Goal: Task Accomplishment & Management: Use online tool/utility

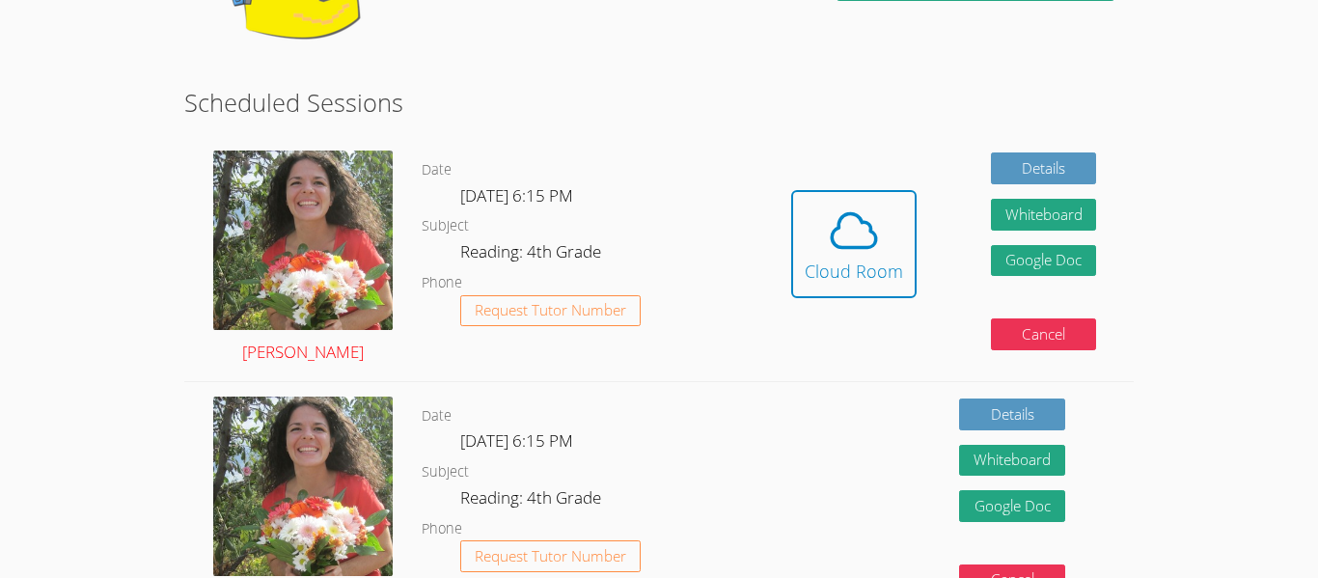
scroll to position [295, 0]
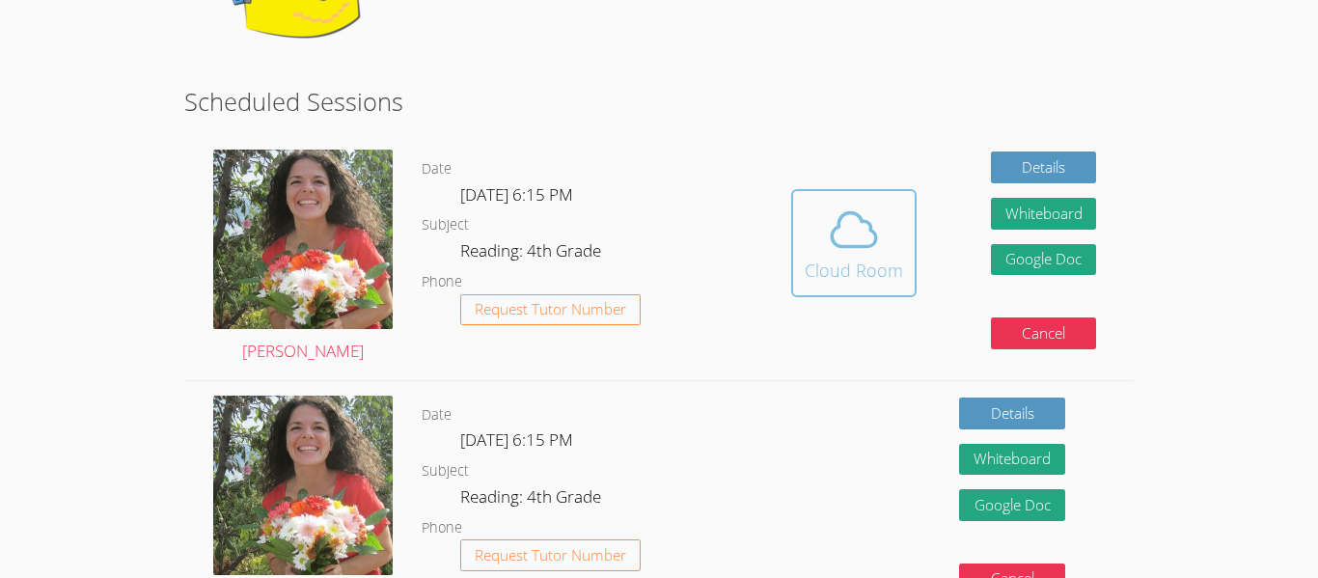
click at [845, 244] on icon at bounding box center [854, 230] width 54 height 54
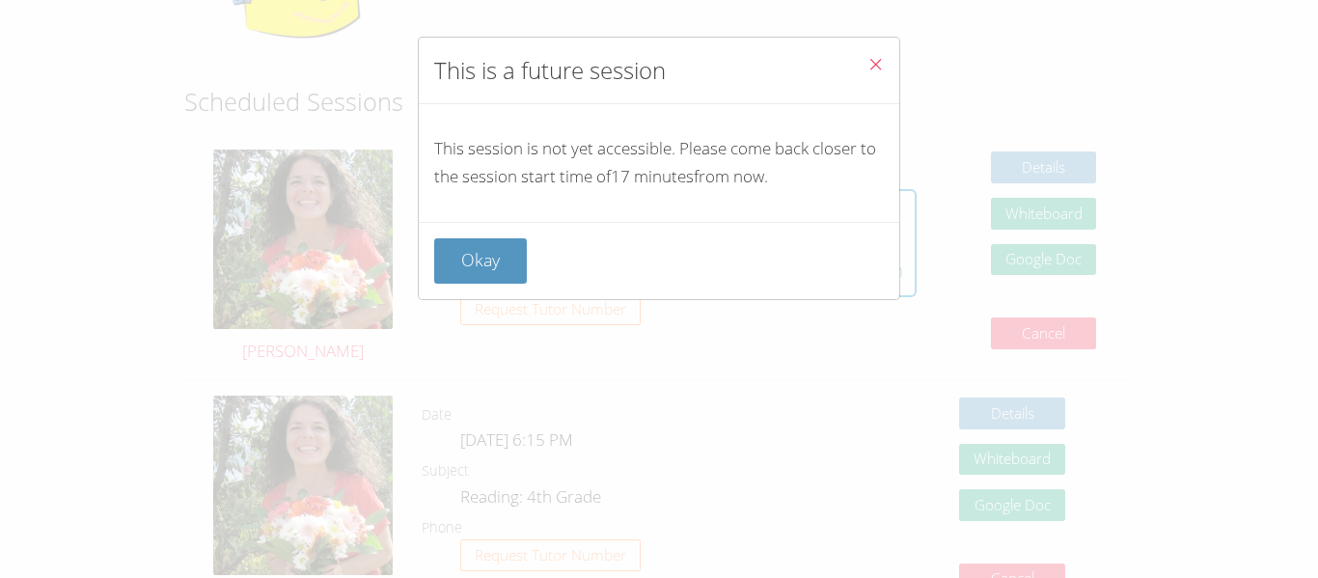
click at [876, 69] on icon "Close" at bounding box center [875, 64] width 16 height 16
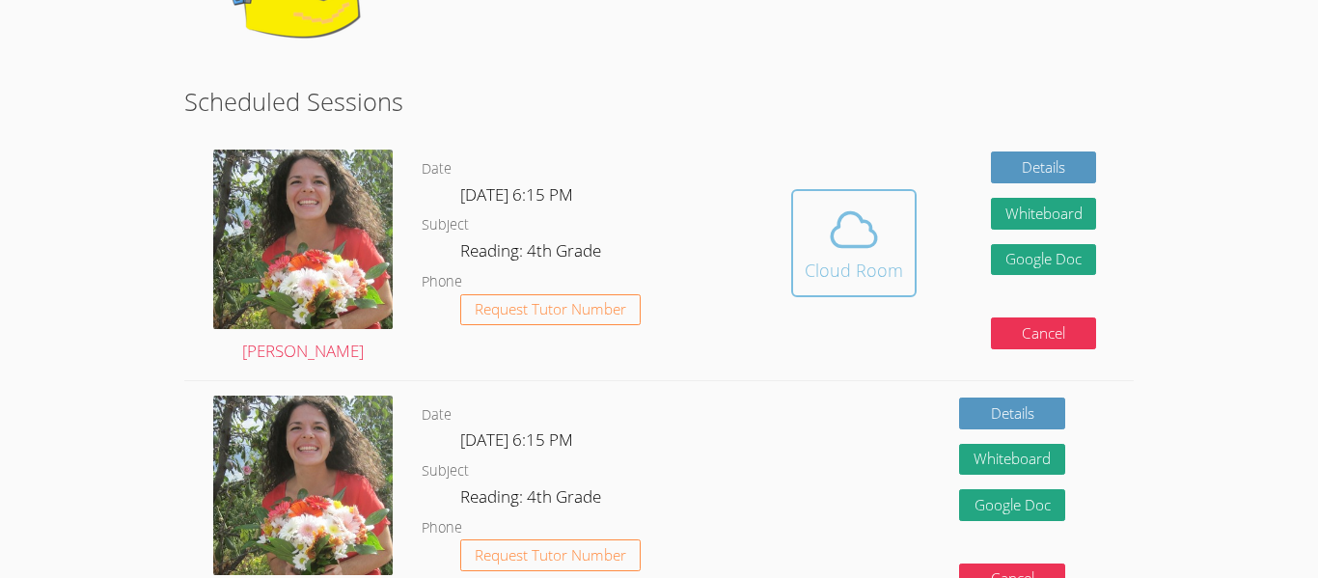
click at [863, 254] on icon at bounding box center [854, 230] width 54 height 54
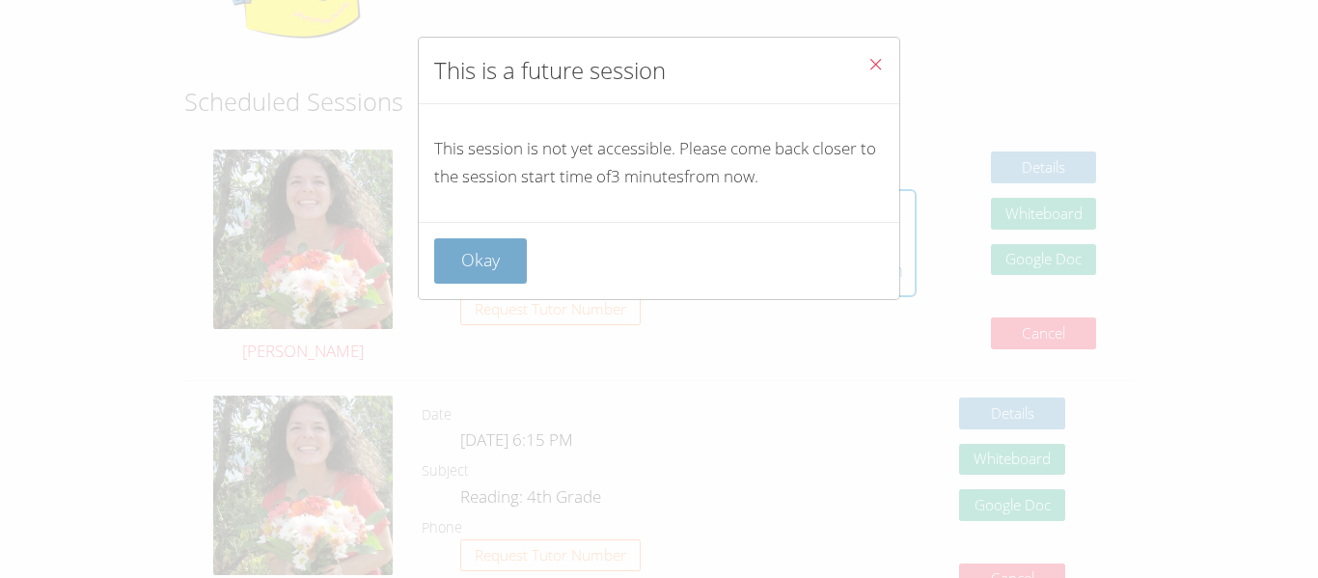
click at [453, 274] on button "Okay" at bounding box center [480, 260] width 93 height 45
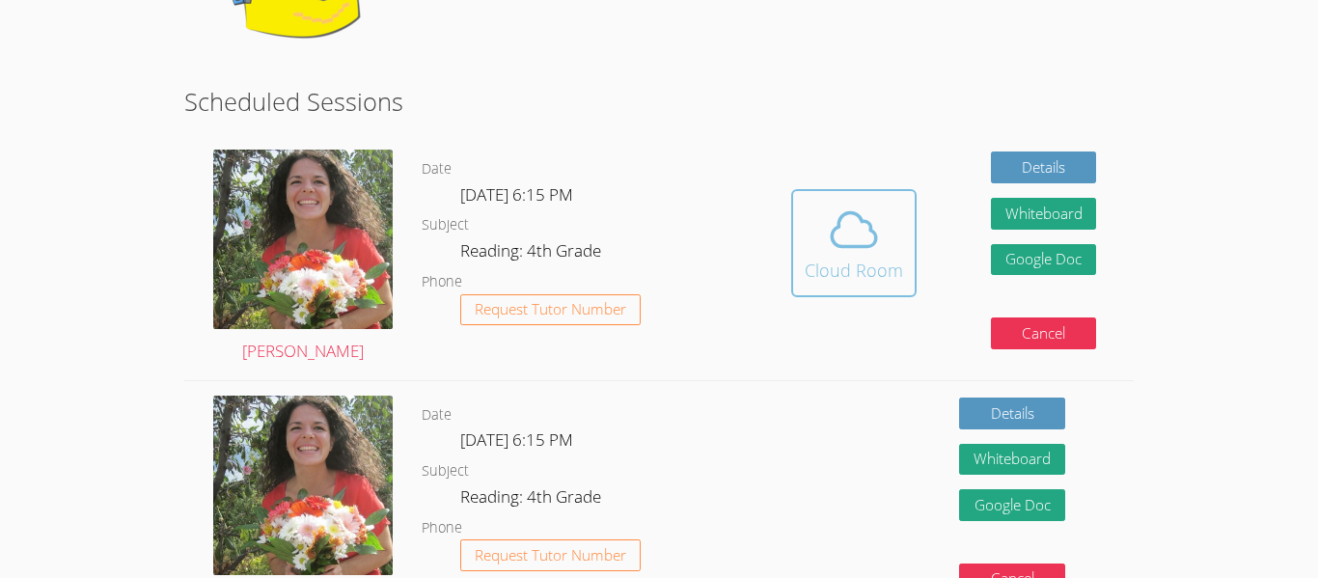
click at [874, 248] on icon at bounding box center [854, 230] width 54 height 54
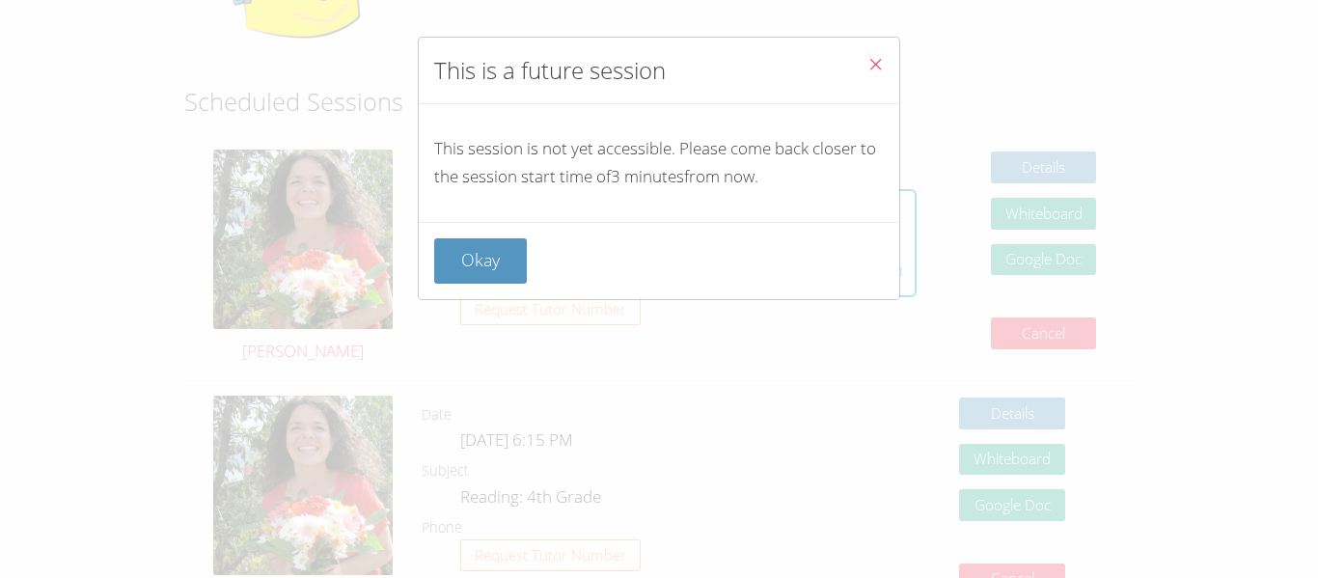
click at [885, 61] on button "Close" at bounding box center [875, 67] width 47 height 59
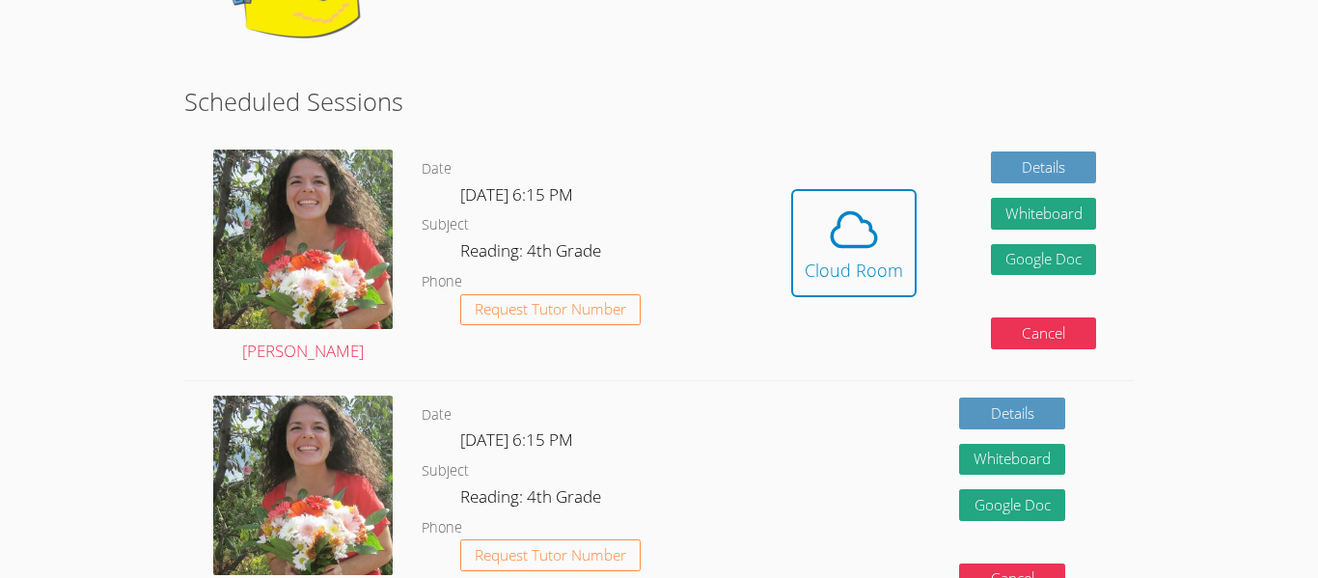
click at [815, 210] on span at bounding box center [854, 230] width 98 height 54
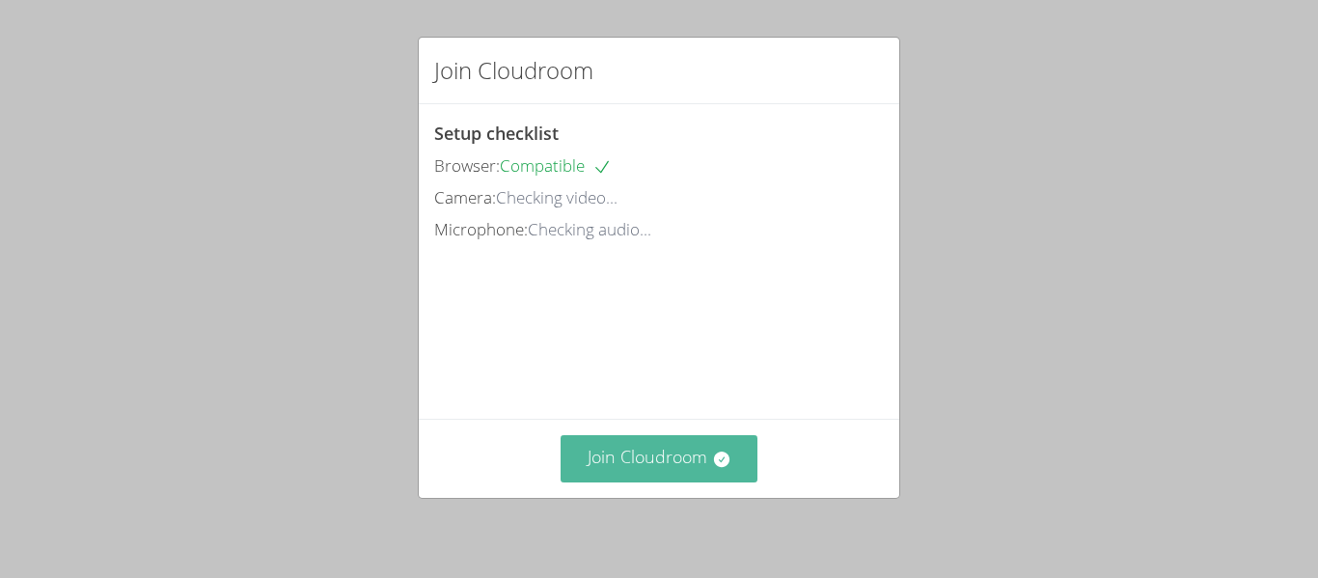
click at [642, 445] on button "Join Cloudroom" at bounding box center [660, 458] width 198 height 47
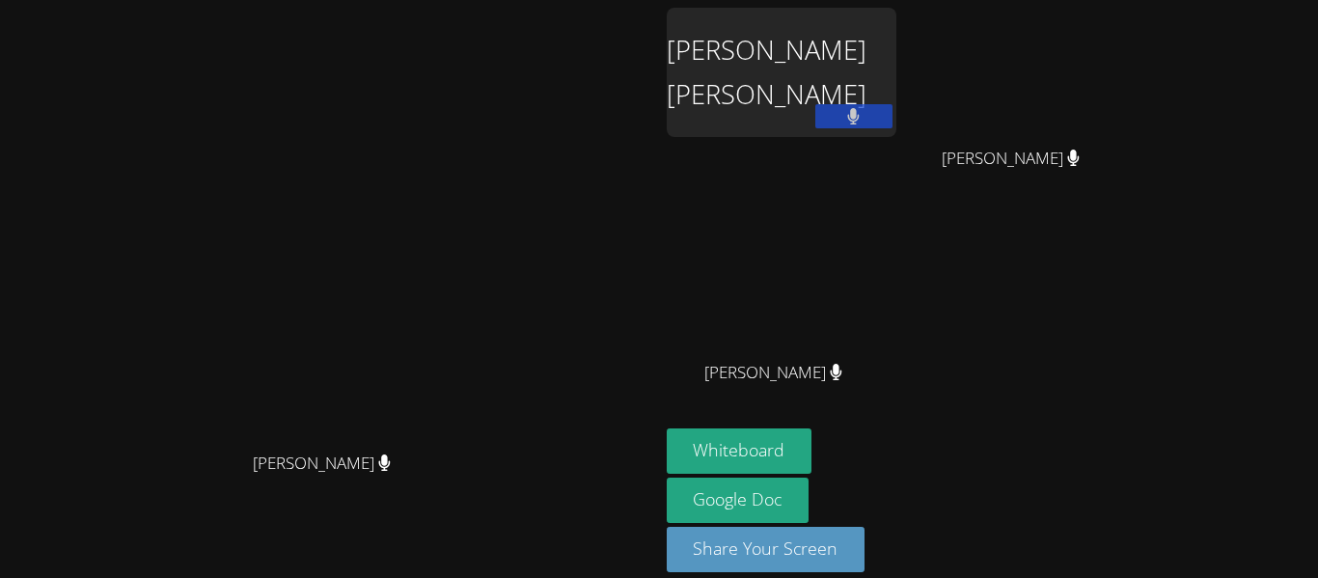
click at [658, 41] on main "Lisa Batuski Lisa Batuski" at bounding box center [329, 299] width 659 height 599
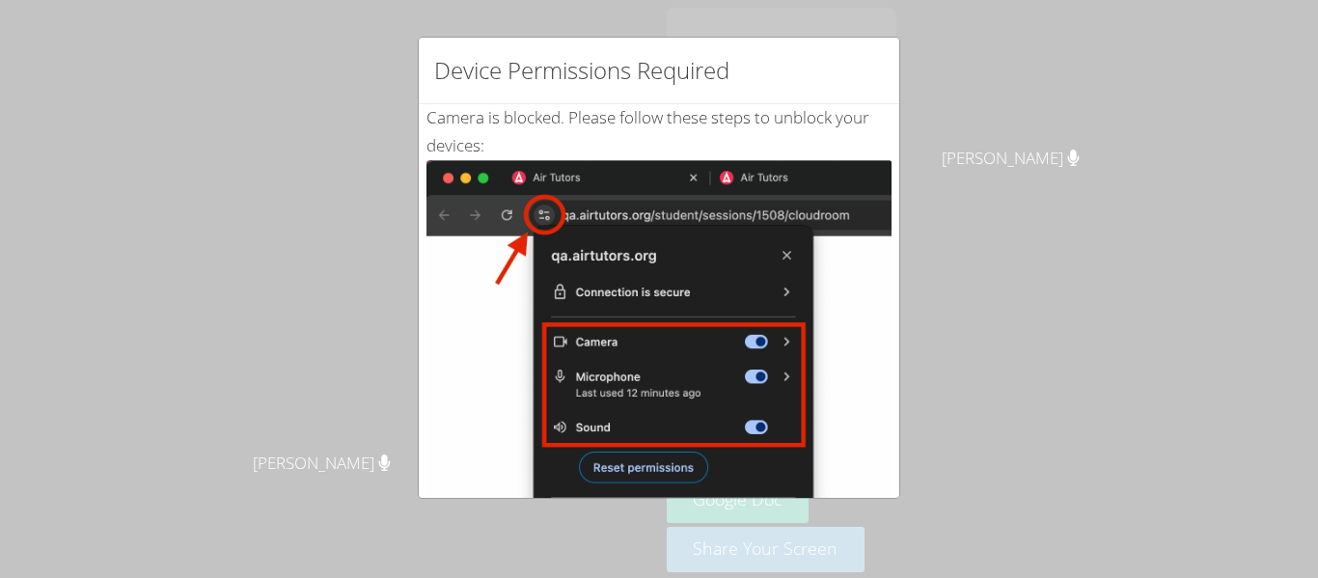
click at [669, 14] on div "Device Permissions Required Camera is blocked . Please follow these steps to un…" at bounding box center [659, 289] width 1318 height 578
click at [391, 117] on div "Device Permissions Required Camera is blocked . Please follow these steps to un…" at bounding box center [659, 289] width 1318 height 578
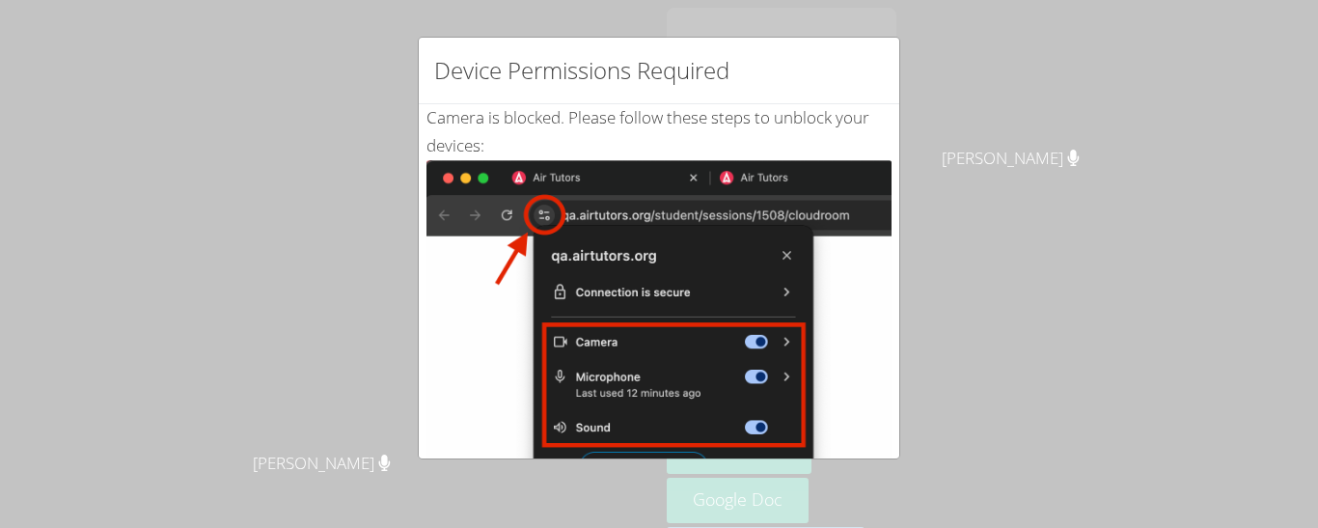
click at [782, 248] on img at bounding box center [658, 378] width 465 height 436
click at [796, 261] on img at bounding box center [658, 378] width 465 height 436
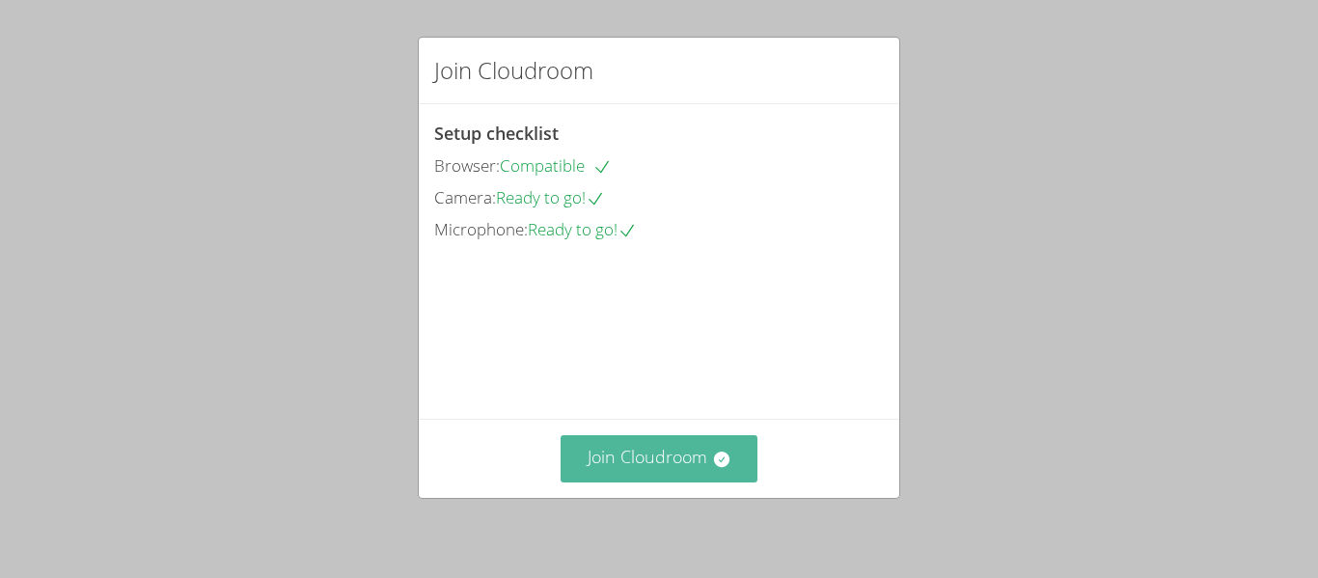
click at [618, 463] on button "Join Cloudroom" at bounding box center [660, 458] width 198 height 47
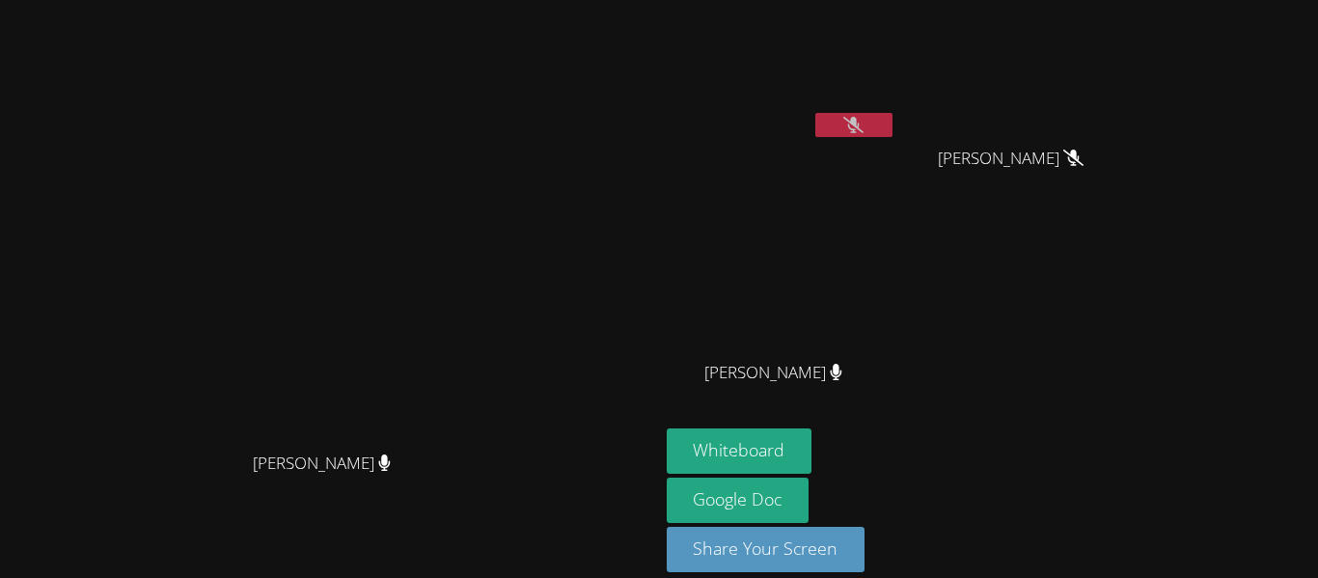
click at [893, 123] on button at bounding box center [853, 125] width 77 height 24
click at [860, 119] on icon at bounding box center [854, 125] width 12 height 16
click at [864, 132] on icon at bounding box center [853, 125] width 20 height 16
click at [860, 132] on icon at bounding box center [854, 125] width 12 height 16
click at [864, 120] on icon at bounding box center [853, 125] width 20 height 16
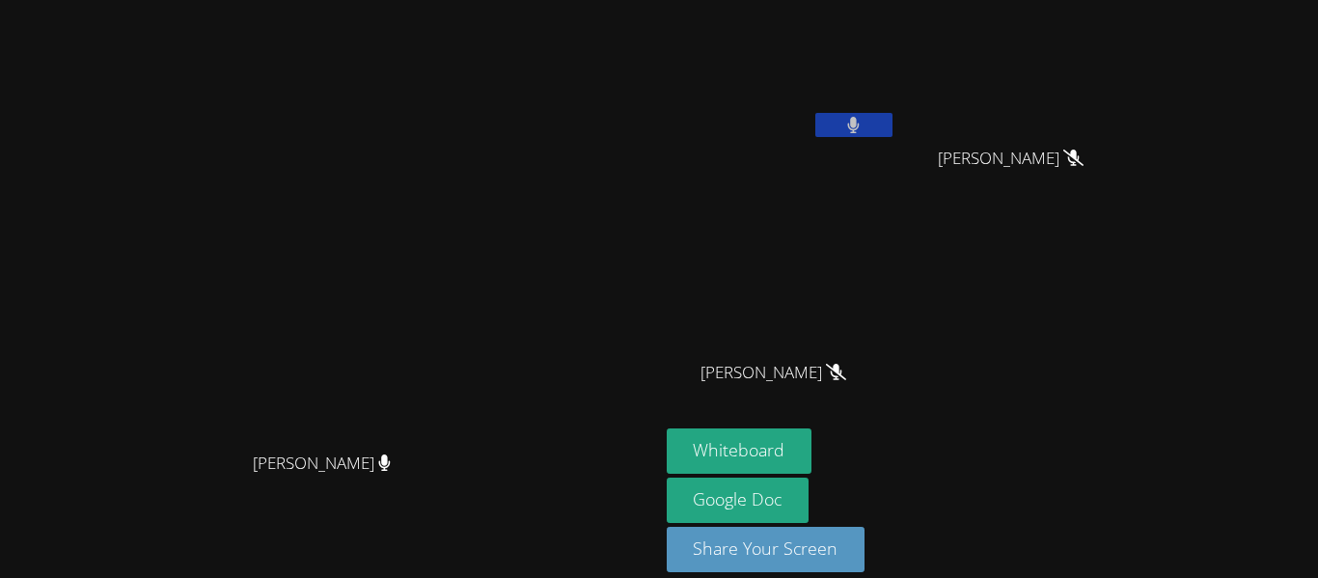
click at [893, 120] on button at bounding box center [853, 125] width 77 height 24
click at [864, 123] on icon at bounding box center [853, 125] width 20 height 16
click at [860, 123] on icon at bounding box center [854, 125] width 12 height 16
click at [864, 123] on icon at bounding box center [853, 125] width 20 height 16
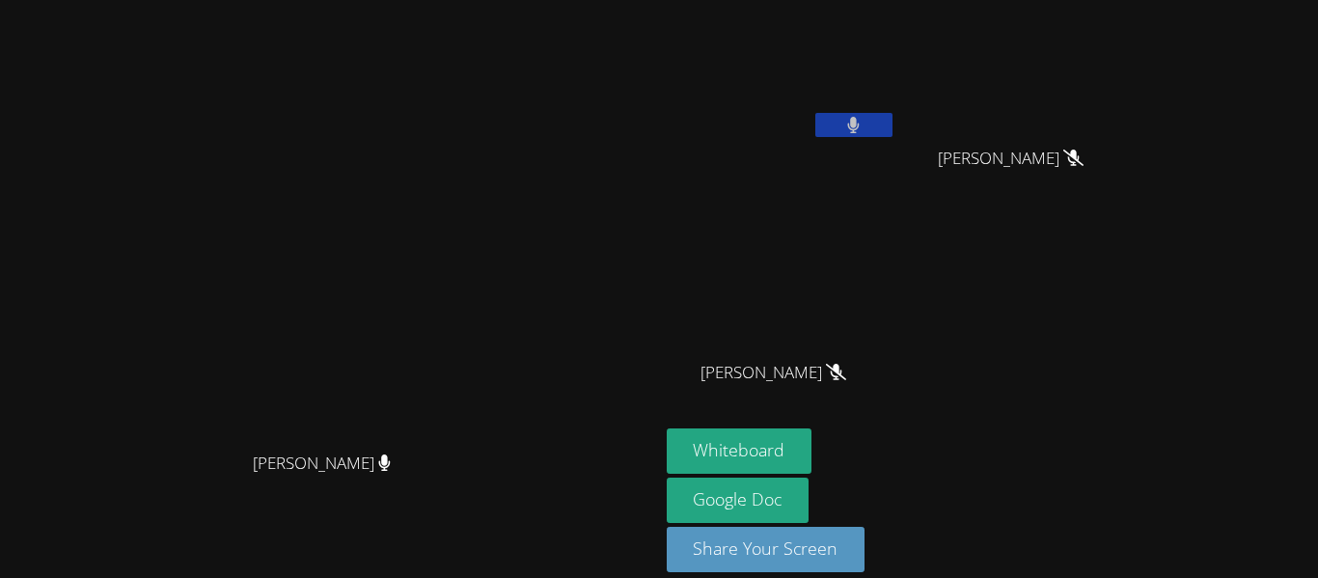
click at [860, 123] on icon at bounding box center [854, 125] width 12 height 16
click at [864, 123] on icon at bounding box center [853, 125] width 20 height 16
click at [860, 123] on icon at bounding box center [854, 125] width 12 height 16
click at [896, 162] on div "Alexa Bravo Flores" at bounding box center [782, 111] width 230 height 206
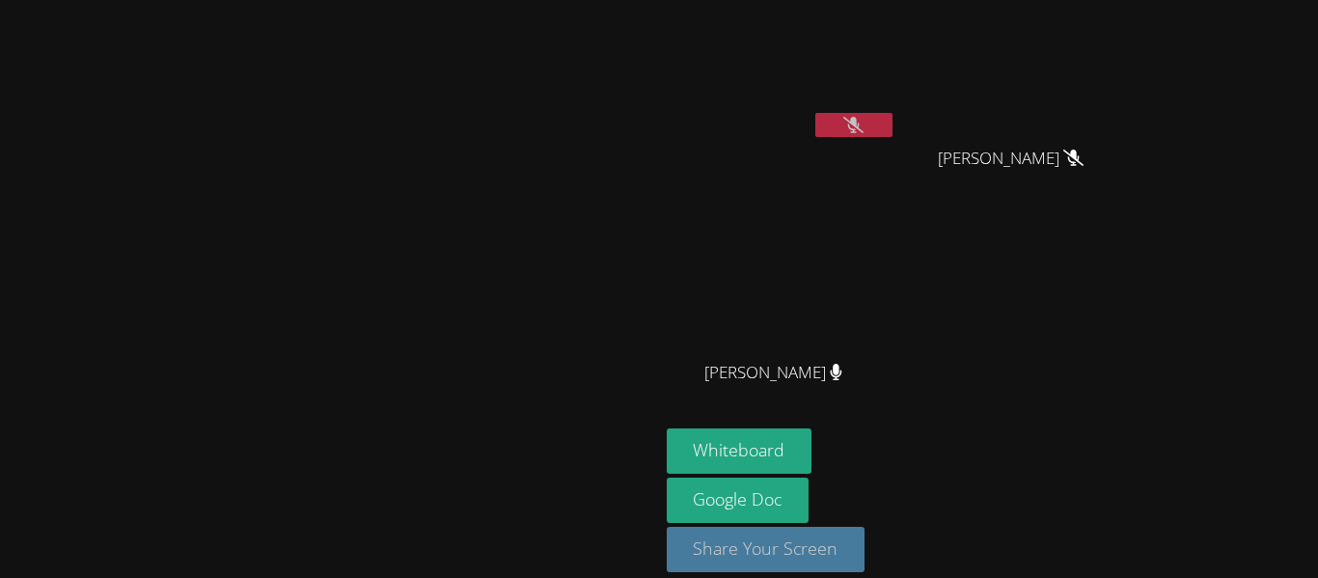
click at [866, 539] on button "Share Your Screen" at bounding box center [766, 549] width 199 height 45
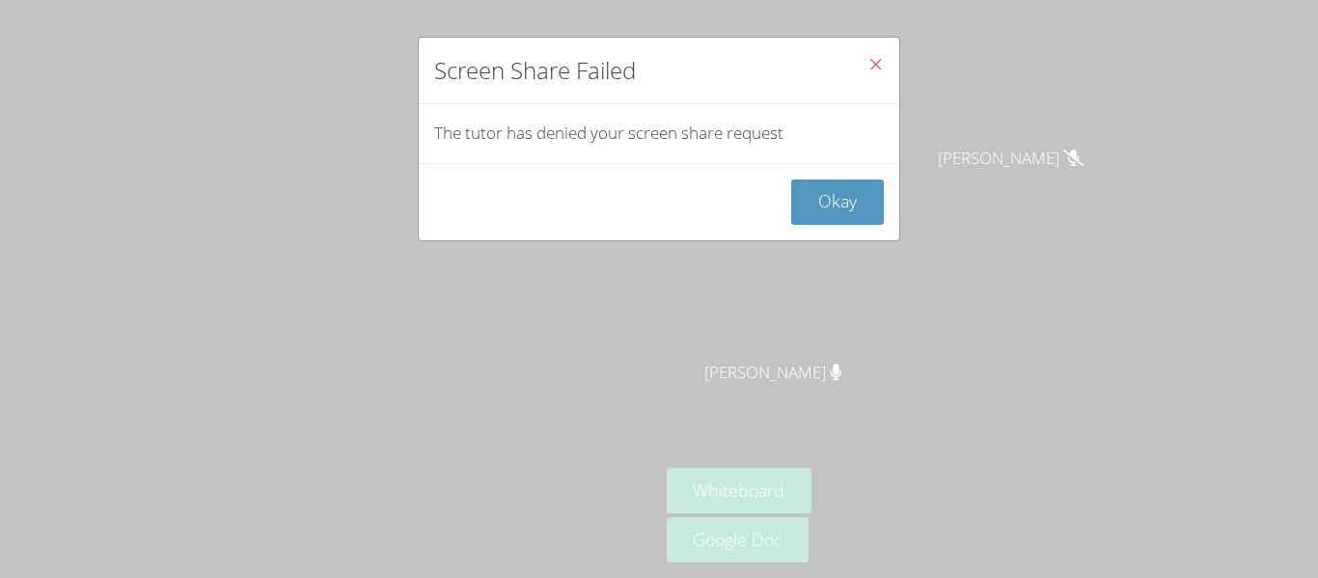
click at [877, 56] on icon "Close" at bounding box center [875, 64] width 16 height 16
click at [874, 62] on icon "Close" at bounding box center [875, 64] width 16 height 16
click at [852, 195] on button "Okay" at bounding box center [837, 201] width 93 height 45
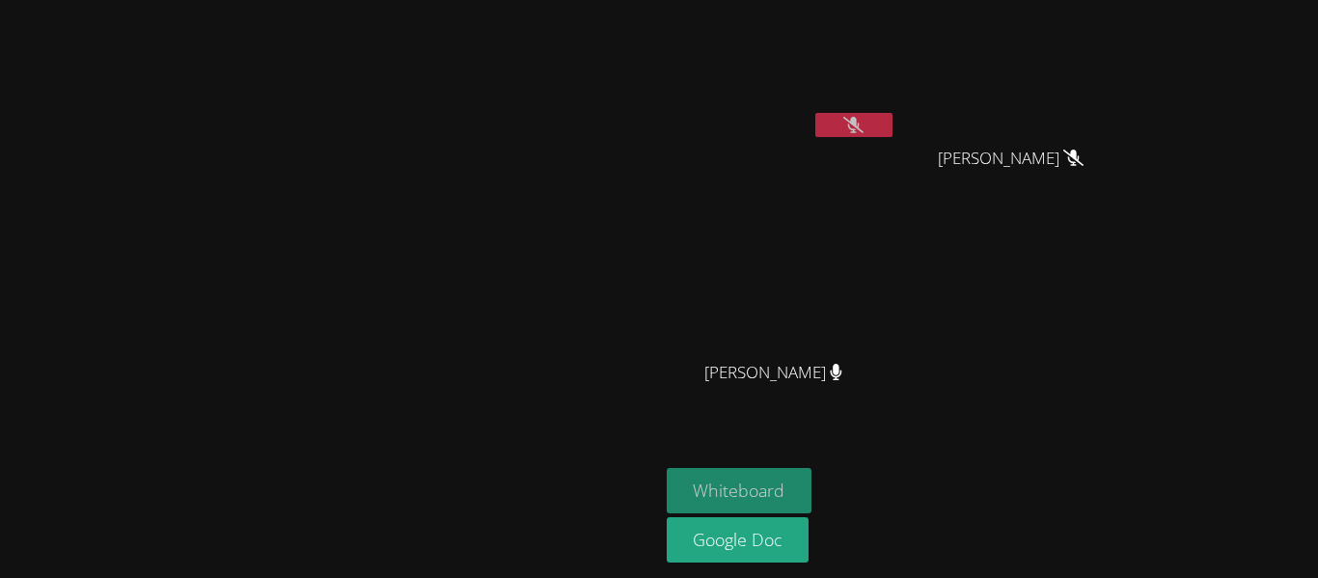
click at [812, 477] on button "Whiteboard" at bounding box center [740, 490] width 146 height 45
click at [893, 128] on button at bounding box center [853, 125] width 77 height 24
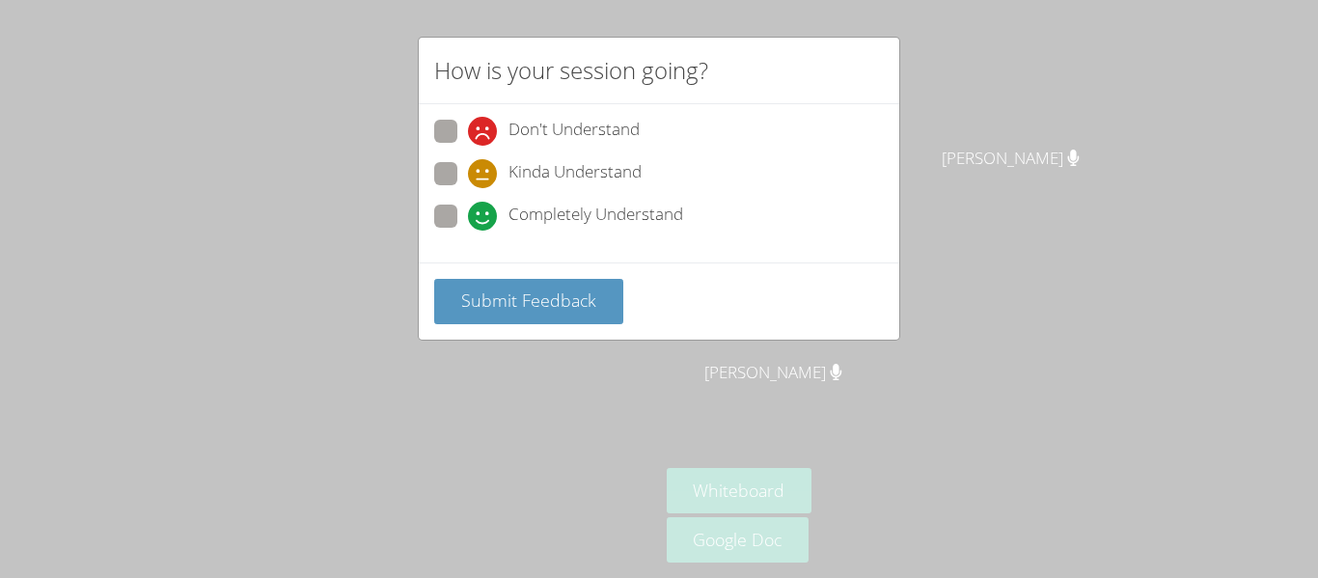
click at [468, 188] on span at bounding box center [468, 188] width 0 height 0
click at [468, 169] on input "Kinda Understand" at bounding box center [476, 170] width 16 height 16
radio input "true"
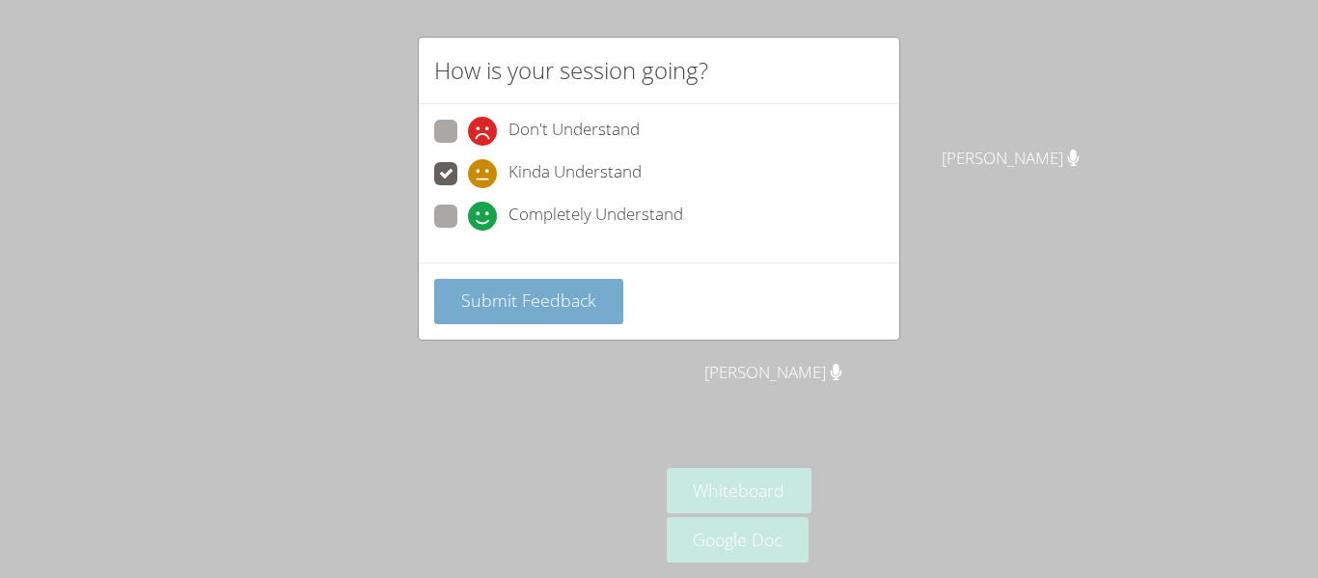
click at [508, 301] on span "Submit Feedback" at bounding box center [528, 300] width 135 height 23
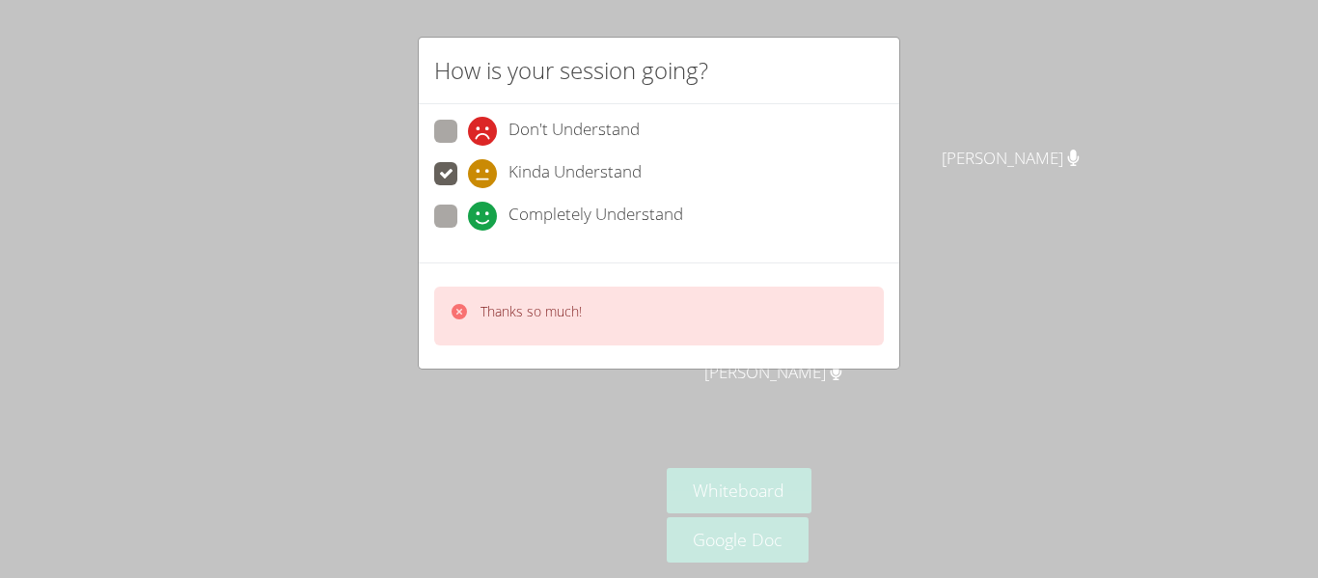
click at [534, 336] on div "Thanks so much!" at bounding box center [659, 316] width 450 height 59
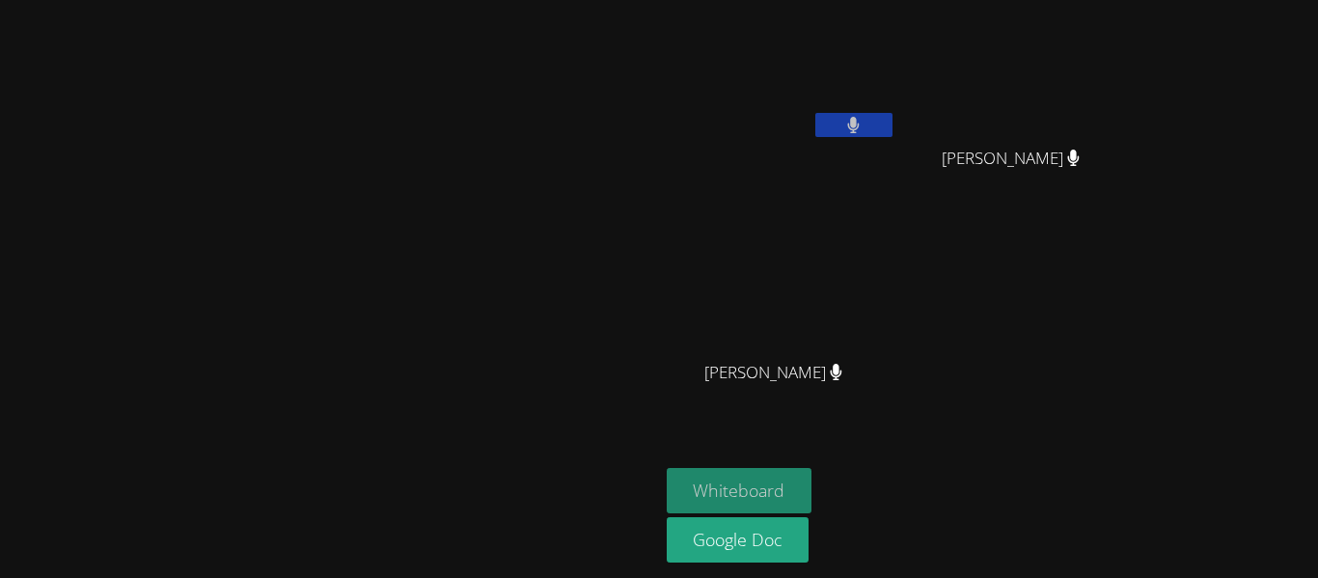
click at [812, 477] on button "Whiteboard" at bounding box center [740, 490] width 146 height 45
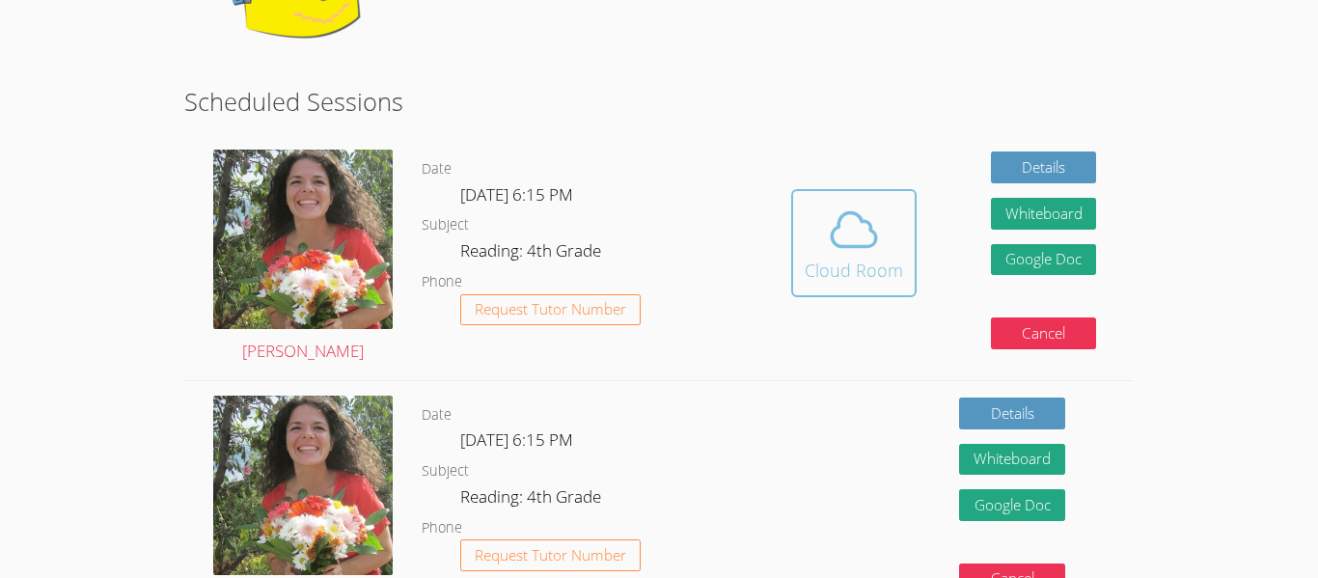
scroll to position [295, 0]
